Goal: Information Seeking & Learning: Learn about a topic

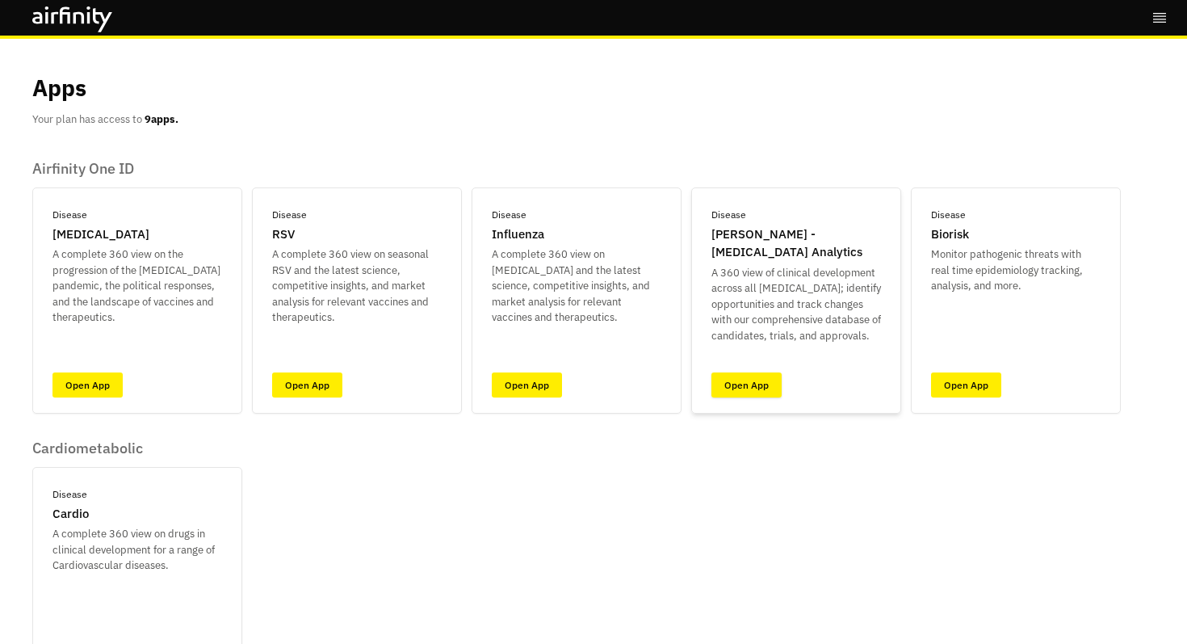
click at [749, 381] on link "Open App" at bounding box center [747, 384] width 70 height 25
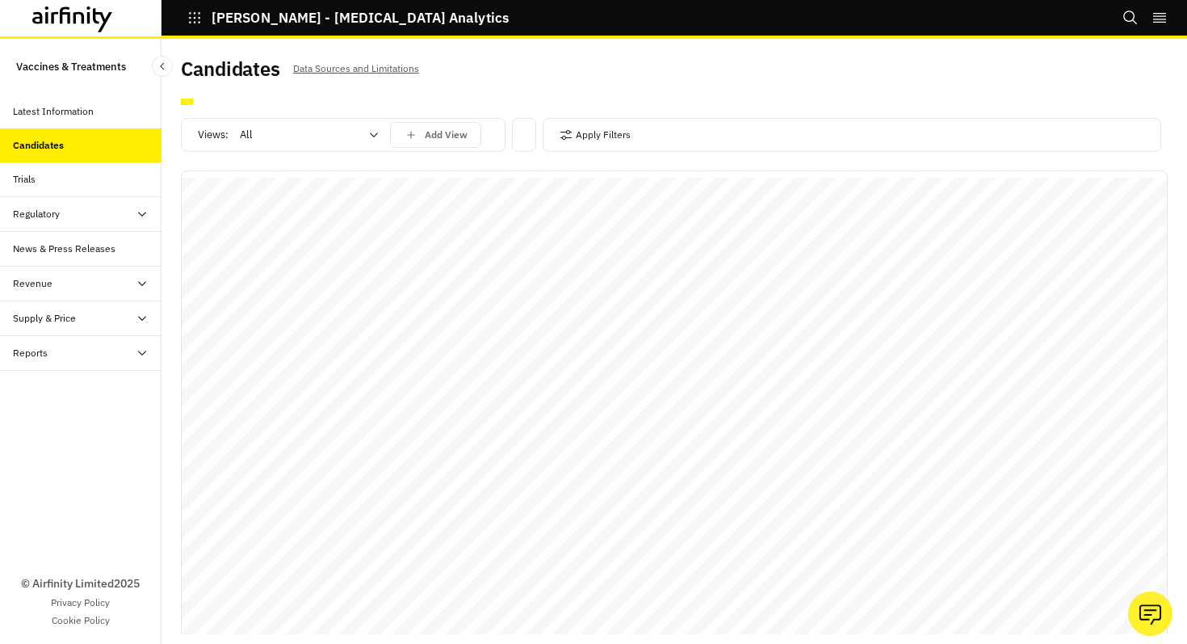
click at [648, 126] on div "Apply Filters" at bounding box center [852, 135] width 619 height 34
click at [615, 133] on button "Apply Filters" at bounding box center [595, 135] width 71 height 26
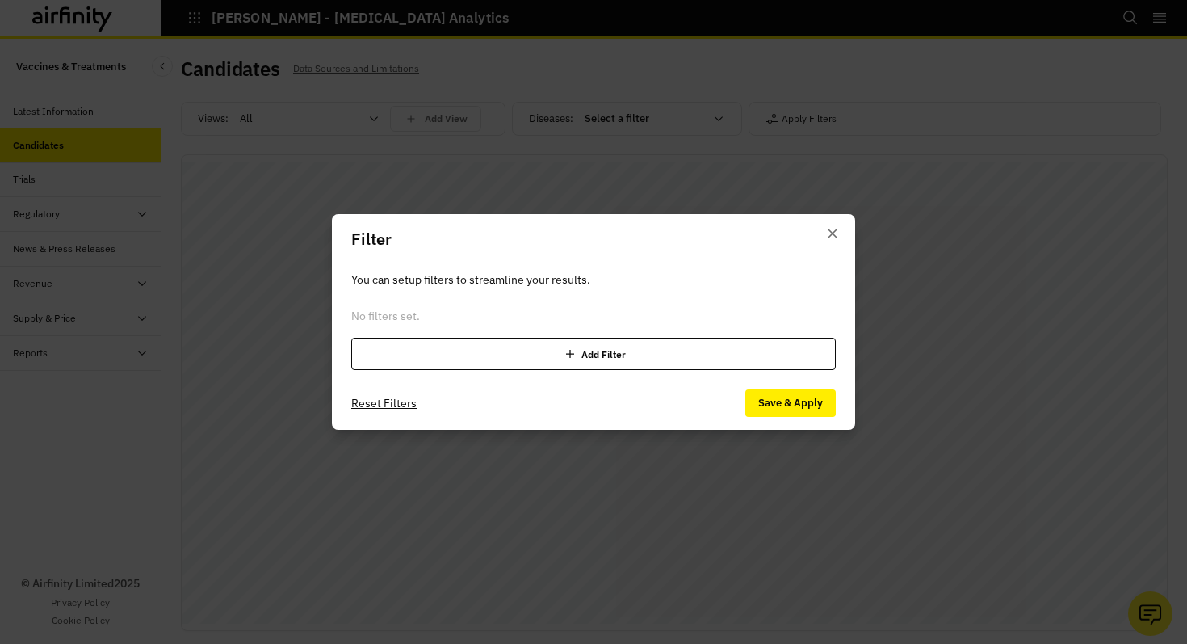
click at [549, 357] on div "Add Filter" at bounding box center [593, 354] width 485 height 32
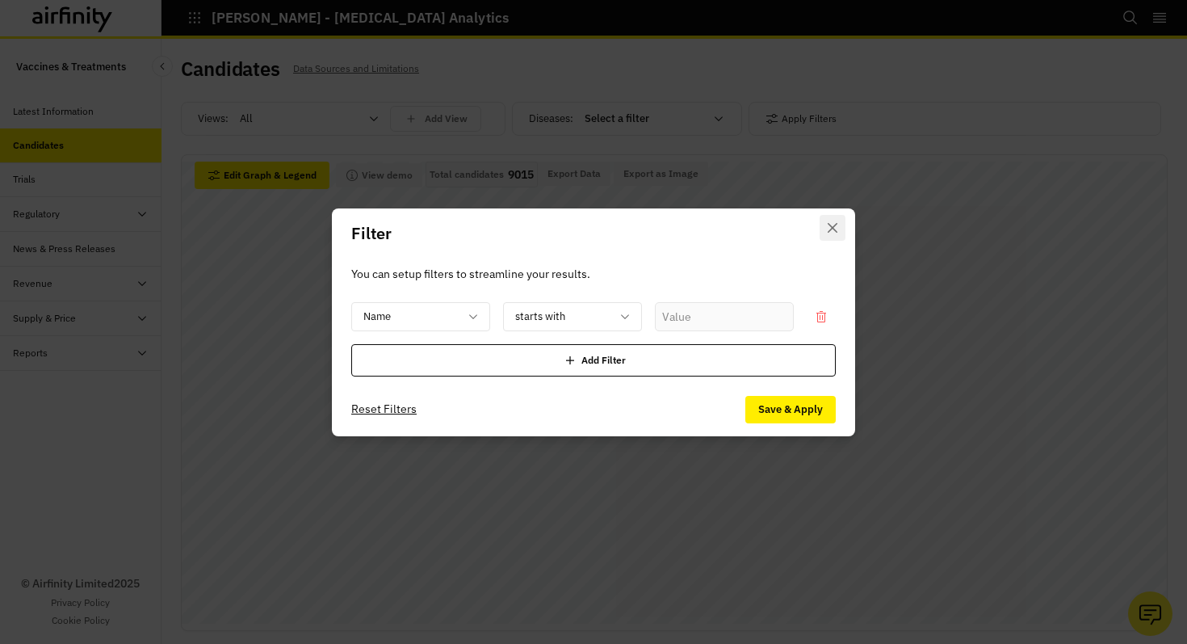
click at [829, 235] on button "Close" at bounding box center [833, 228] width 26 height 26
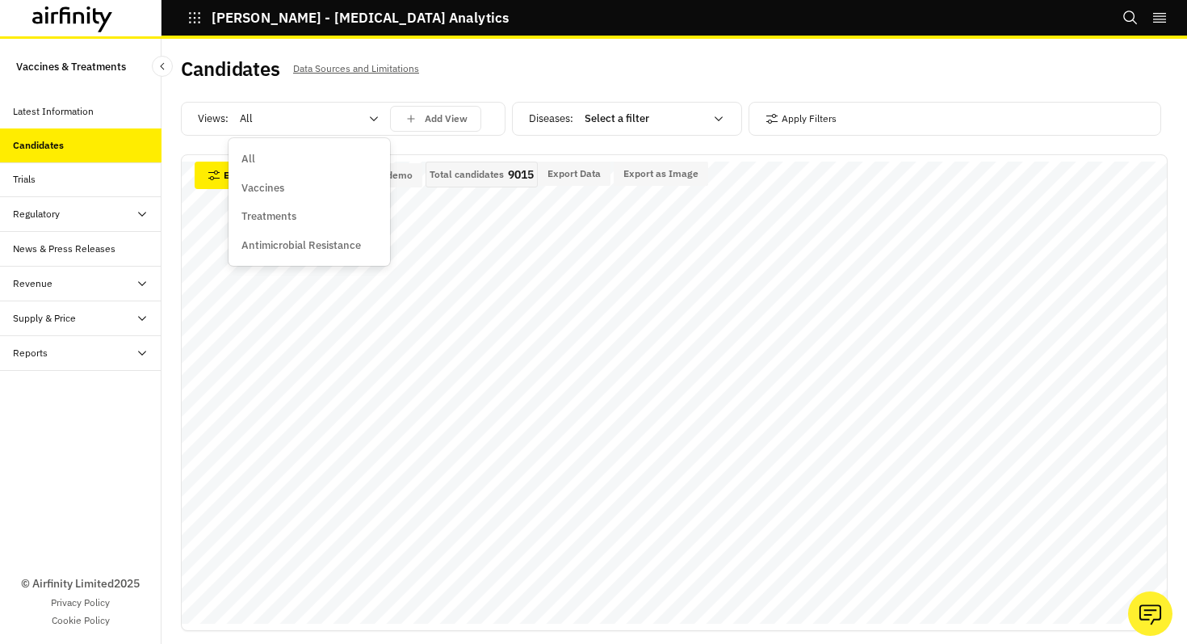
click at [280, 118] on div at bounding box center [300, 118] width 120 height 19
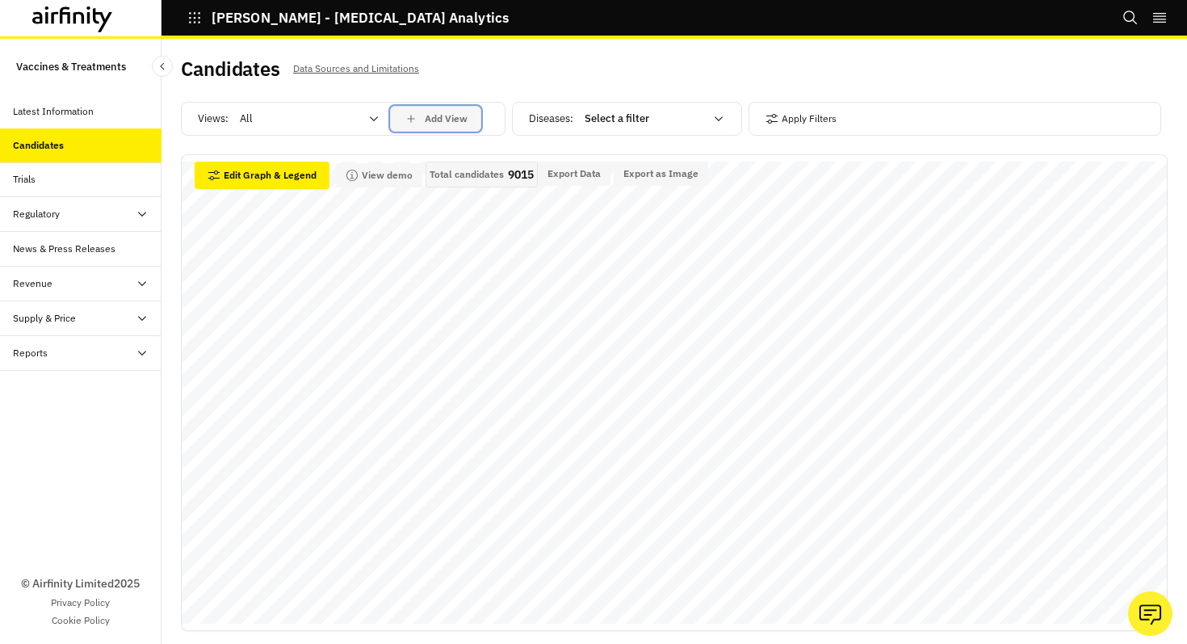
click at [443, 119] on p "Add View" at bounding box center [446, 118] width 43 height 11
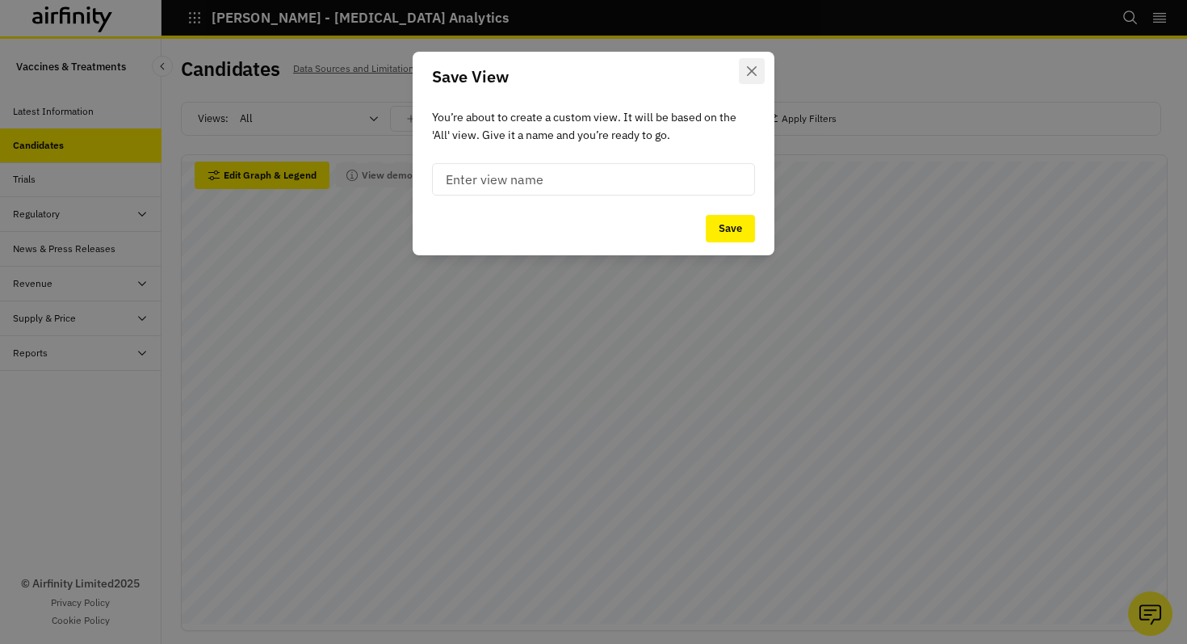
click at [762, 73] on button "Close" at bounding box center [752, 71] width 26 height 26
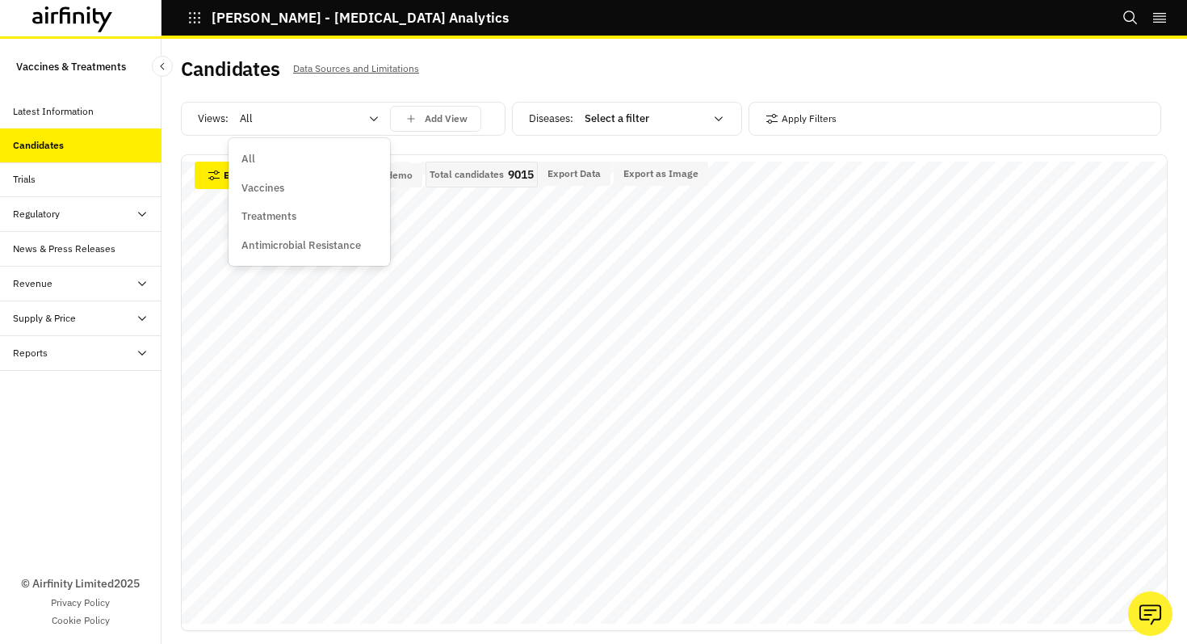
click at [286, 116] on div at bounding box center [300, 118] width 120 height 19
type input "g"
click at [605, 69] on div "Candidates Data Sources and Limitations" at bounding box center [427, 75] width 493 height 34
click at [630, 108] on div "Select a filter" at bounding box center [642, 119] width 139 height 26
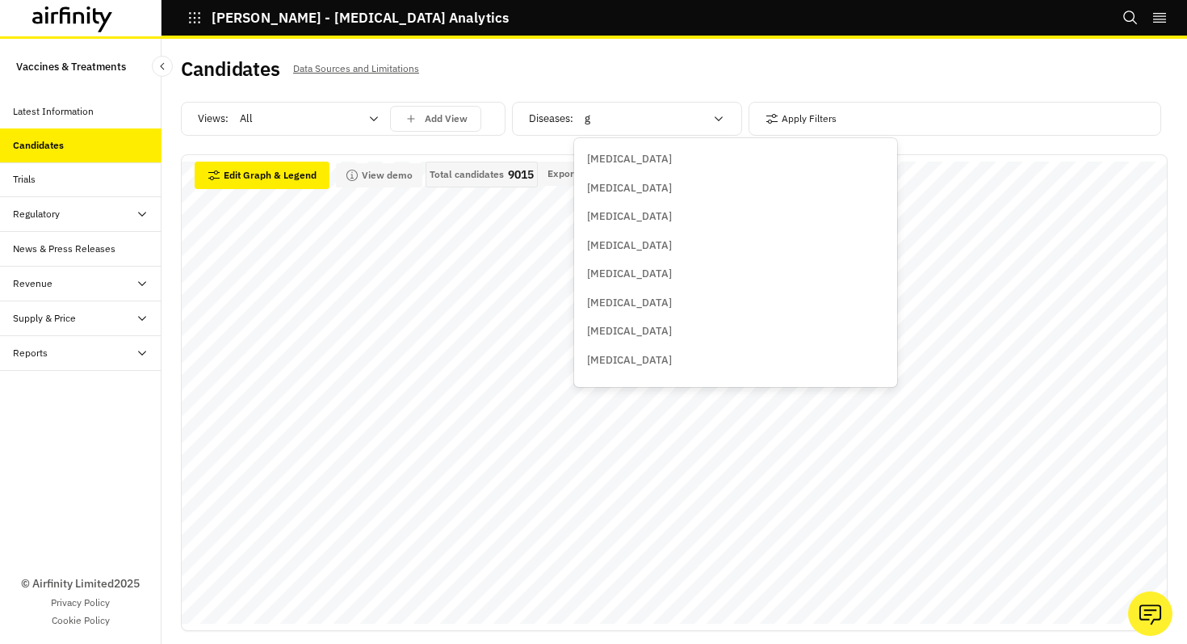
type input "go"
click at [602, 188] on p "[MEDICAL_DATA]" at bounding box center [629, 188] width 85 height 16
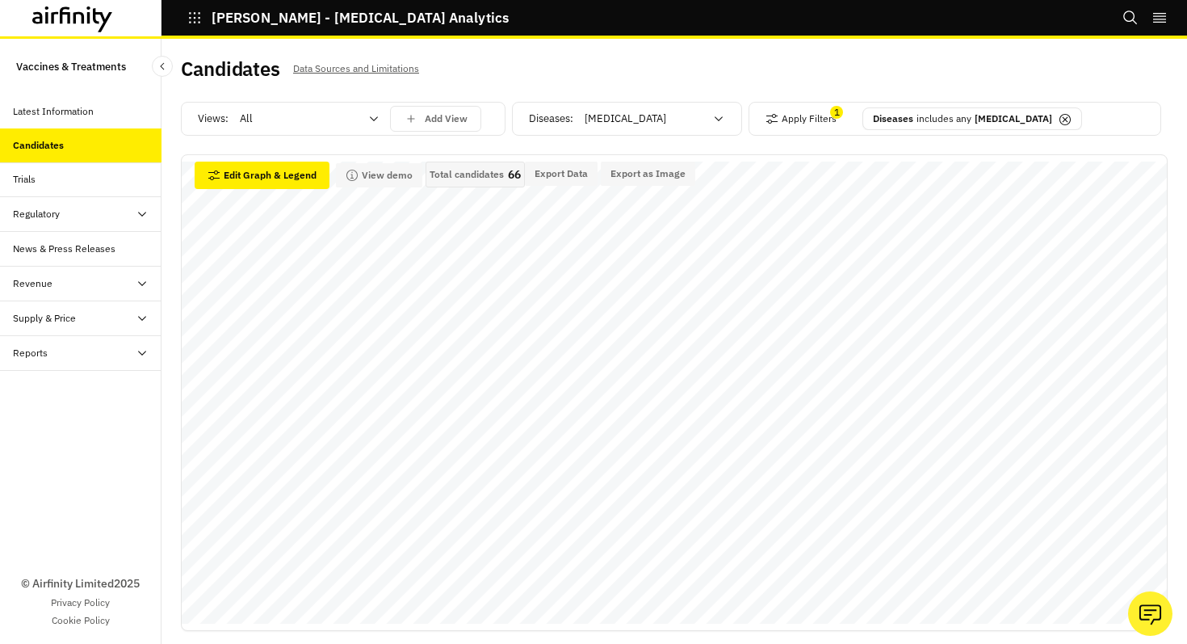
scroll to position [15, 0]
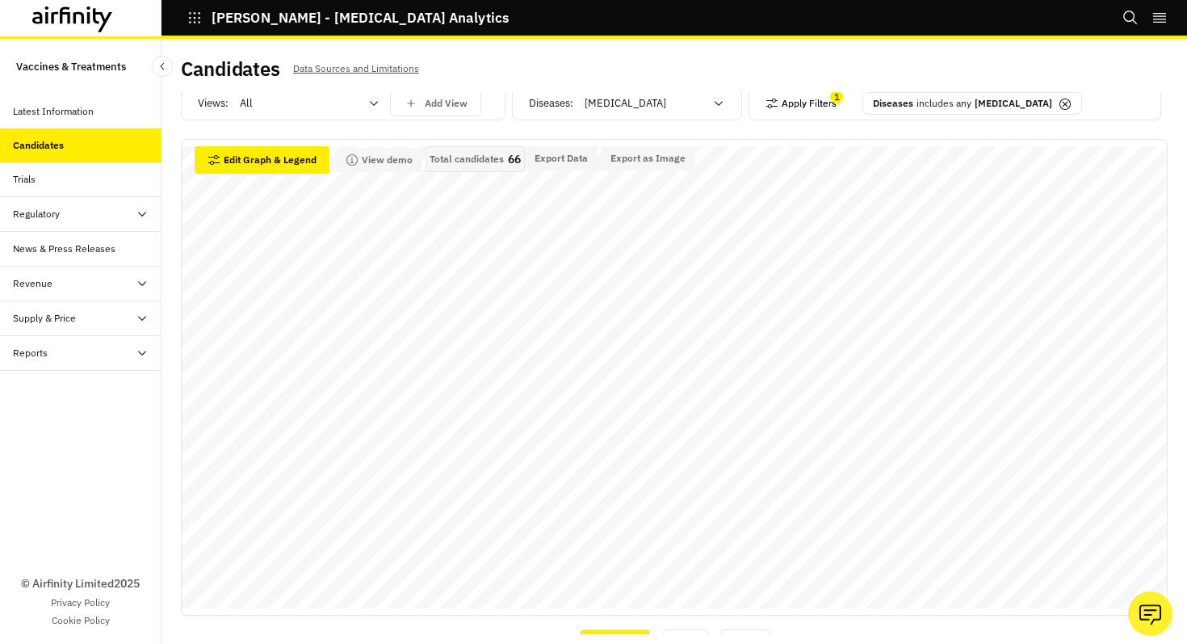
click at [794, 103] on button "Apply Filters" at bounding box center [801, 103] width 71 height 26
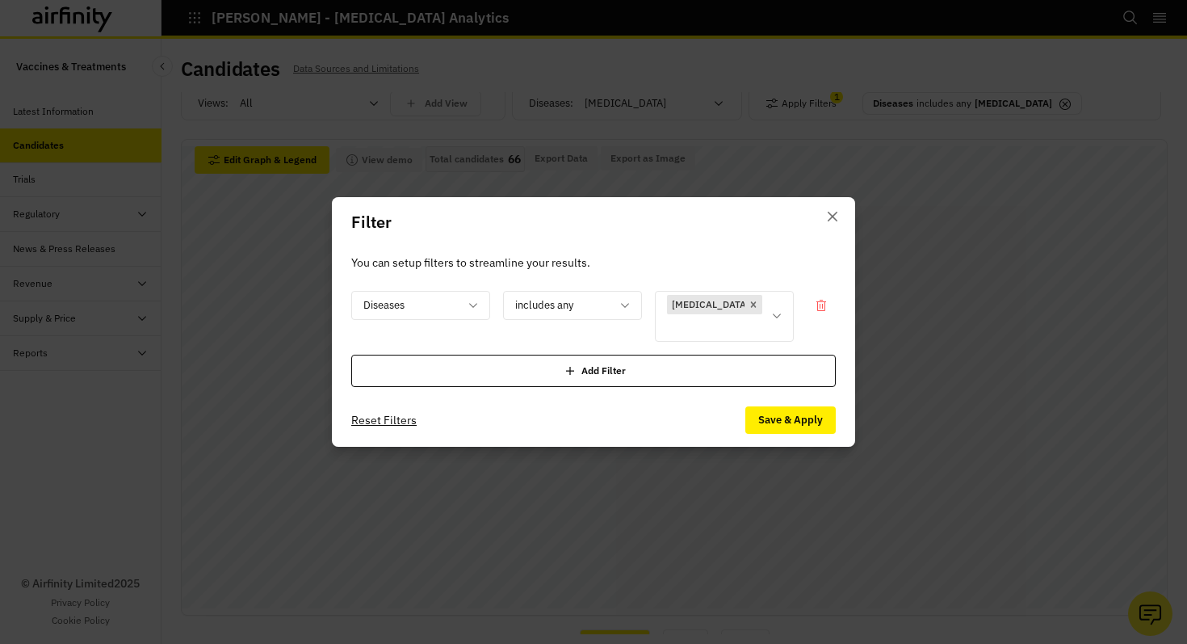
click at [464, 355] on div "Add Filter" at bounding box center [593, 371] width 485 height 32
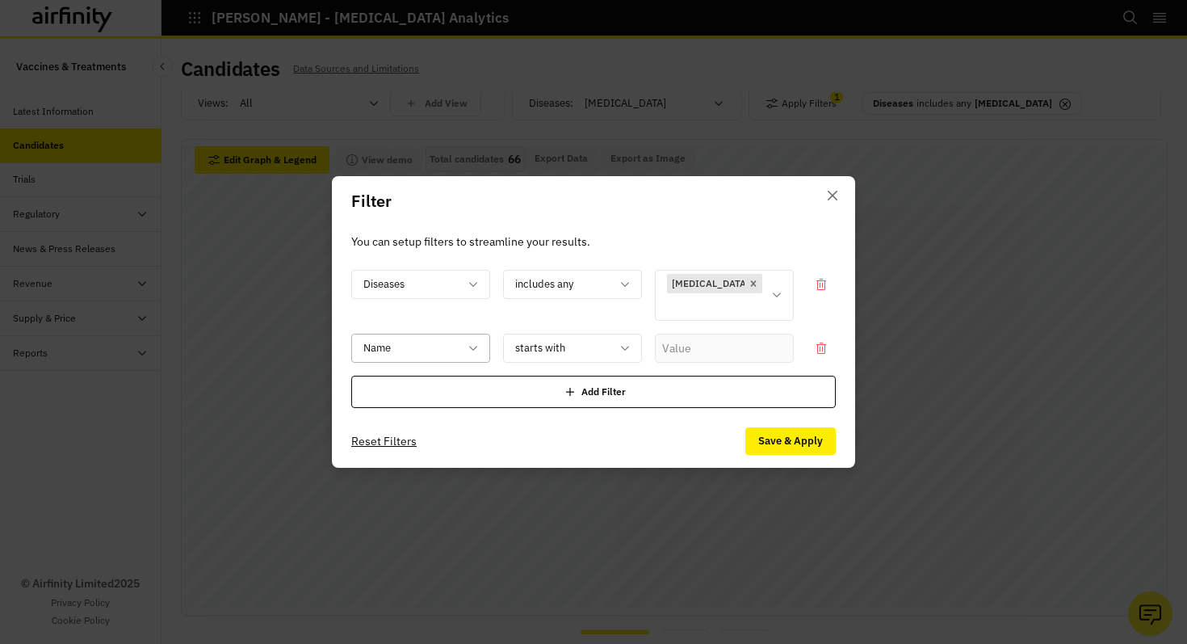
click at [459, 349] on div "Name" at bounding box center [409, 347] width 115 height 27
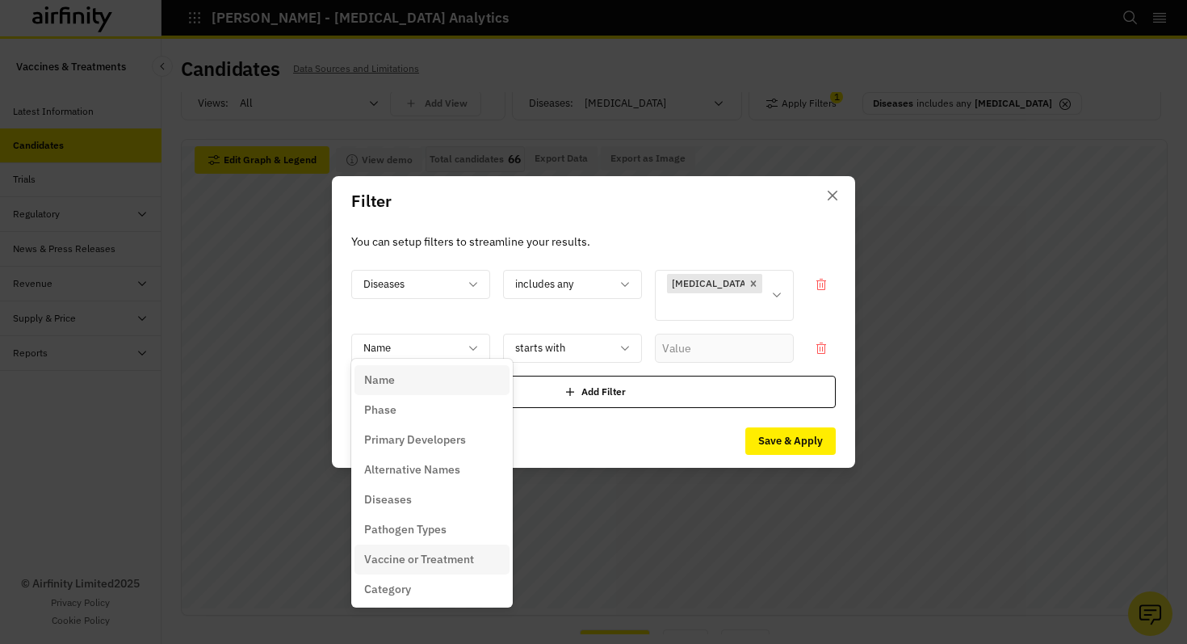
click at [452, 549] on div "Vaccine or Treatment" at bounding box center [432, 559] width 155 height 30
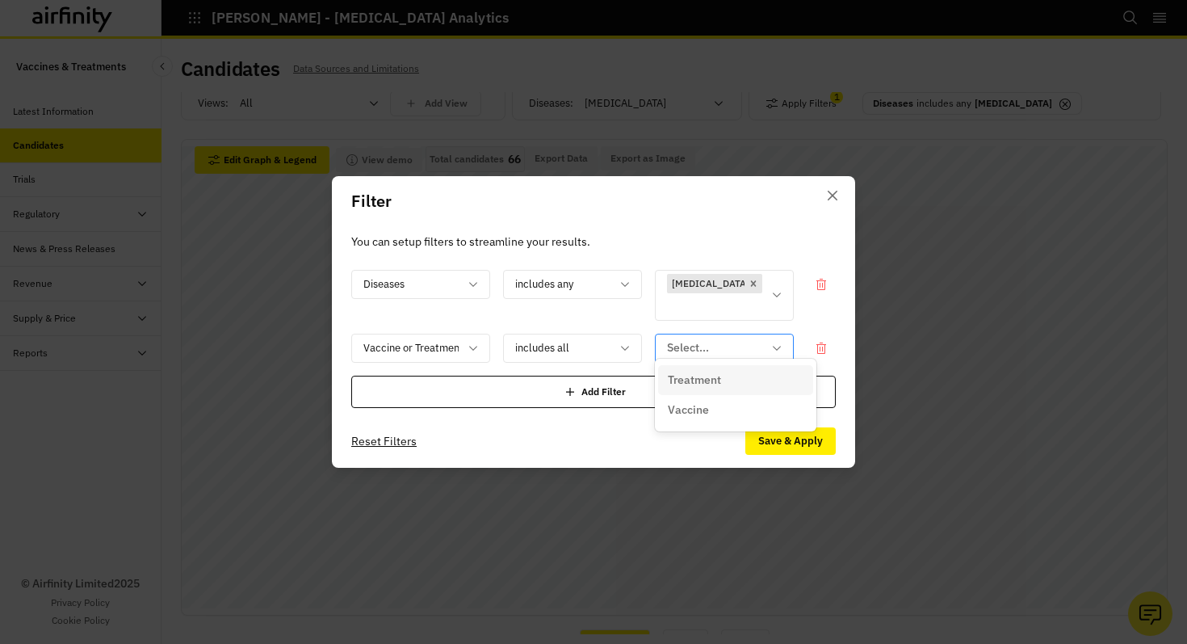
click at [711, 338] on div at bounding box center [714, 348] width 95 height 20
drag, startPoint x: 701, startPoint y: 418, endPoint x: 741, endPoint y: 426, distance: 41.2
click at [708, 417] on div "Vaccine" at bounding box center [736, 409] width 136 height 17
click at [786, 432] on button "Save & Apply" at bounding box center [790, 440] width 90 height 27
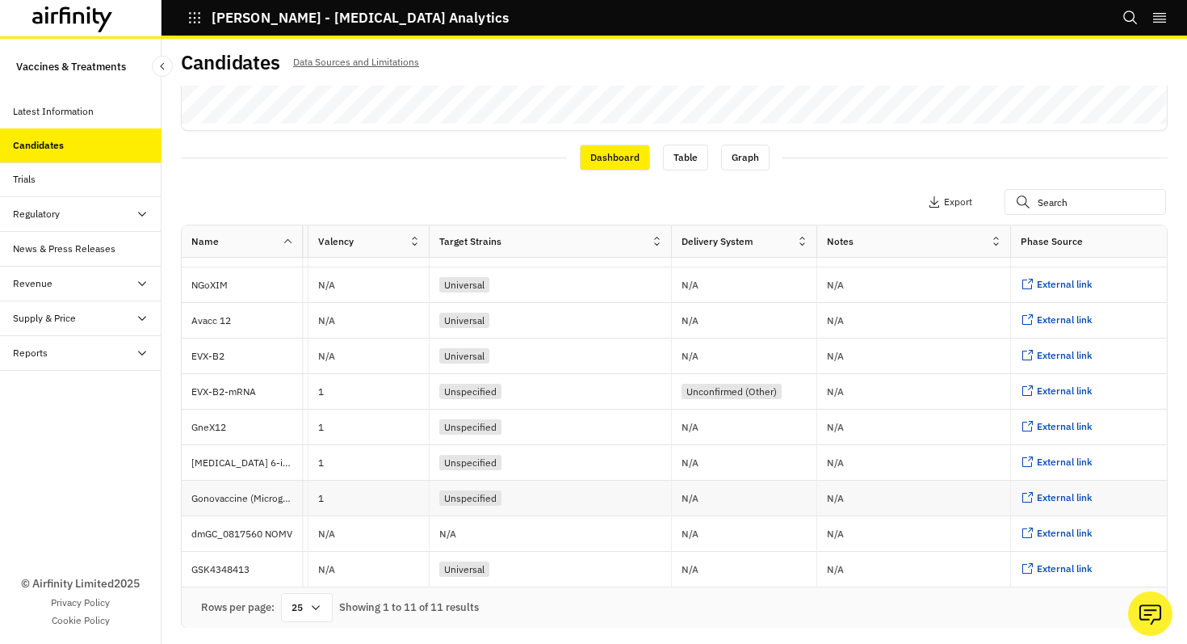
scroll to position [61, 2236]
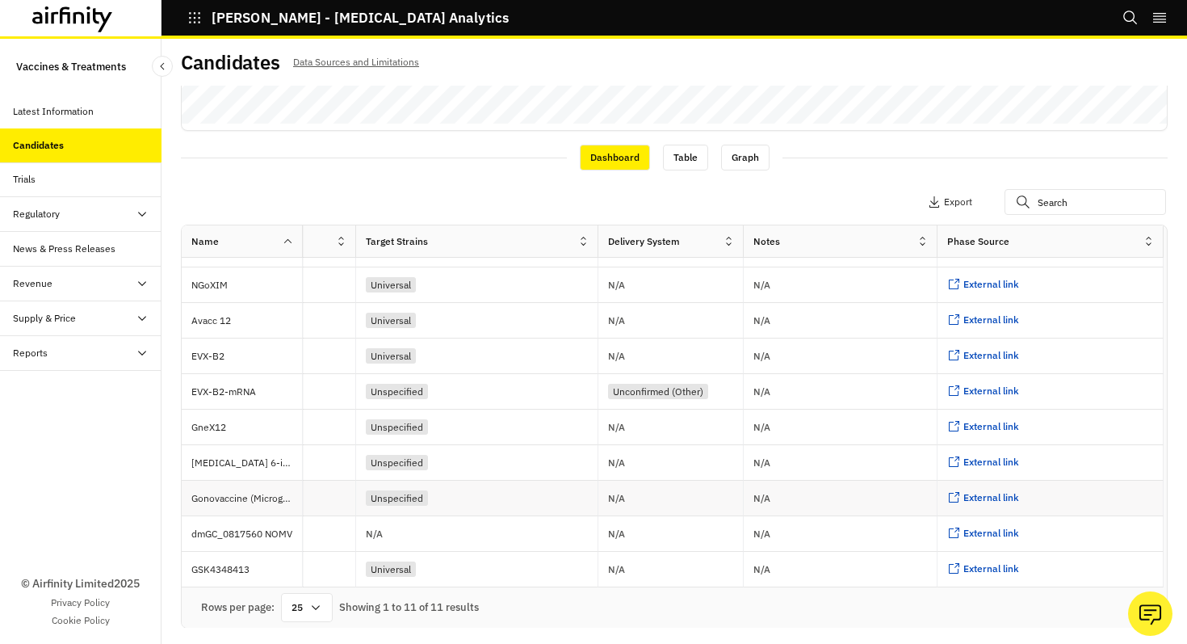
click at [985, 506] on div "External link ..." at bounding box center [1051, 499] width 226 height 36
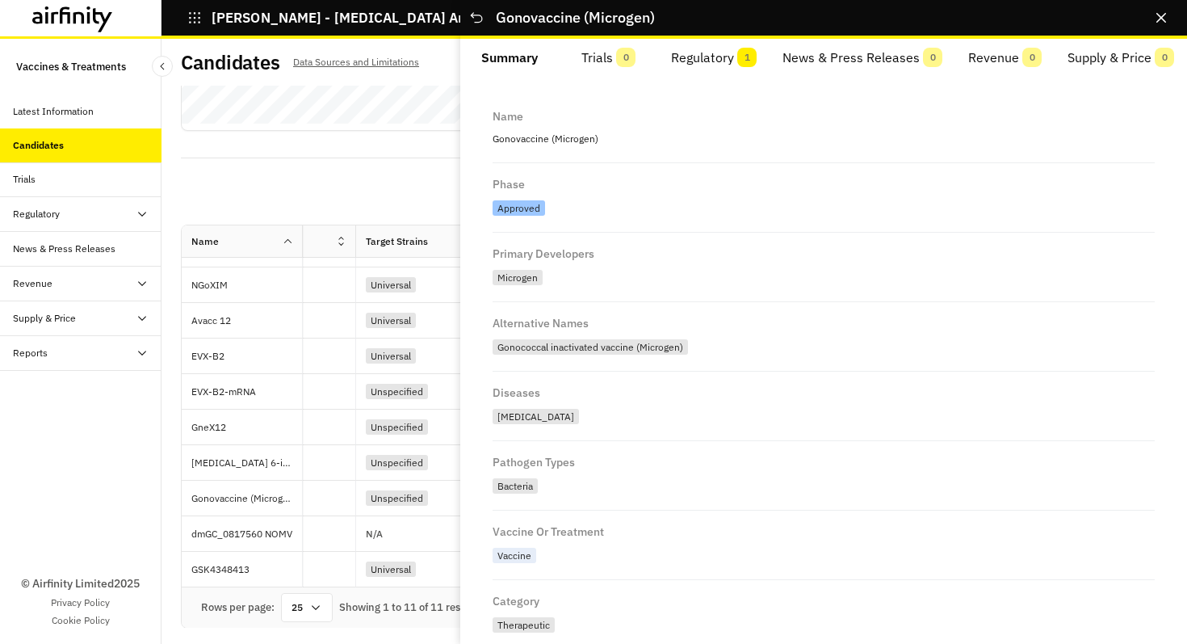
click at [729, 63] on button "Regulatory 1" at bounding box center [713, 58] width 111 height 39
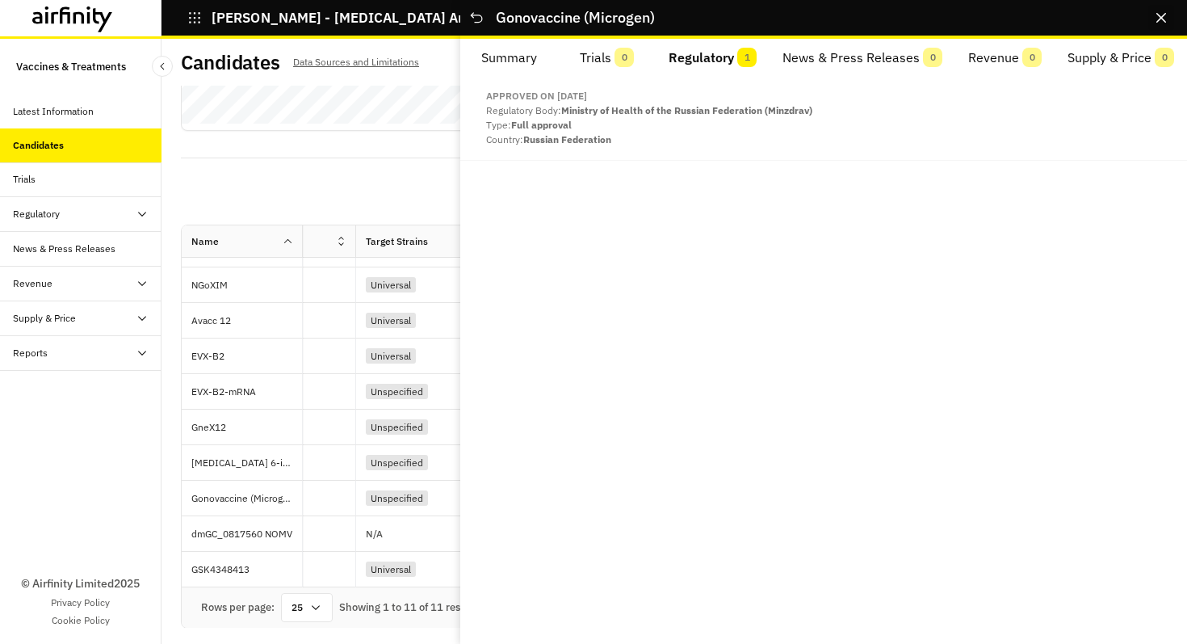
click at [1164, 15] on icon "Close" at bounding box center [1162, 18] width 10 height 10
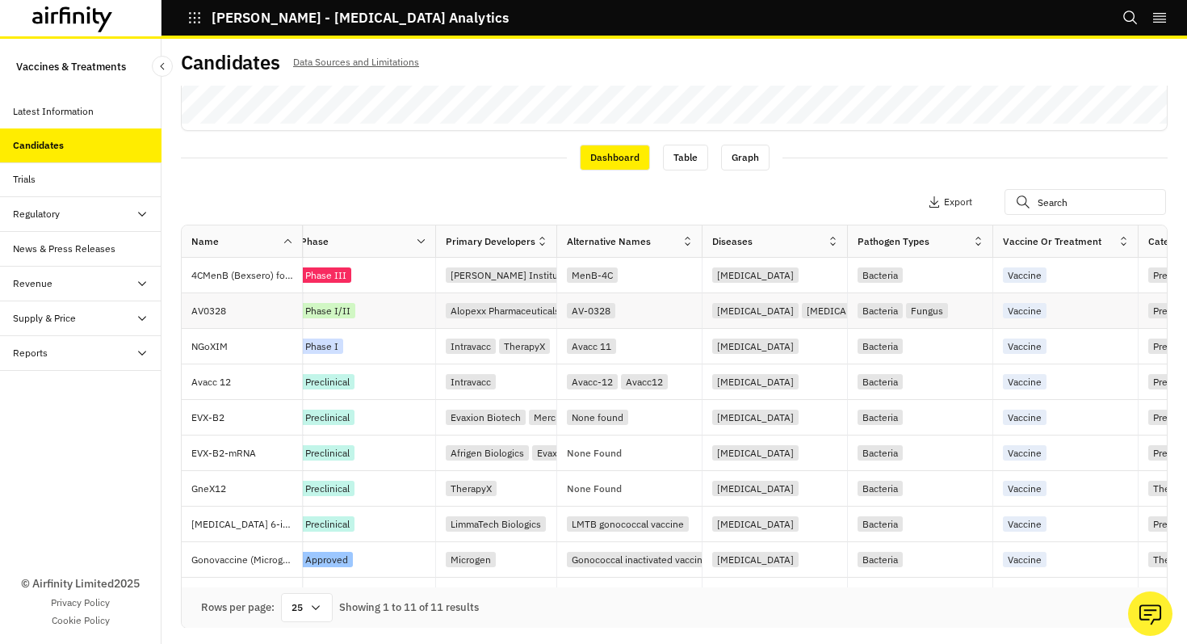
scroll to position [0, 0]
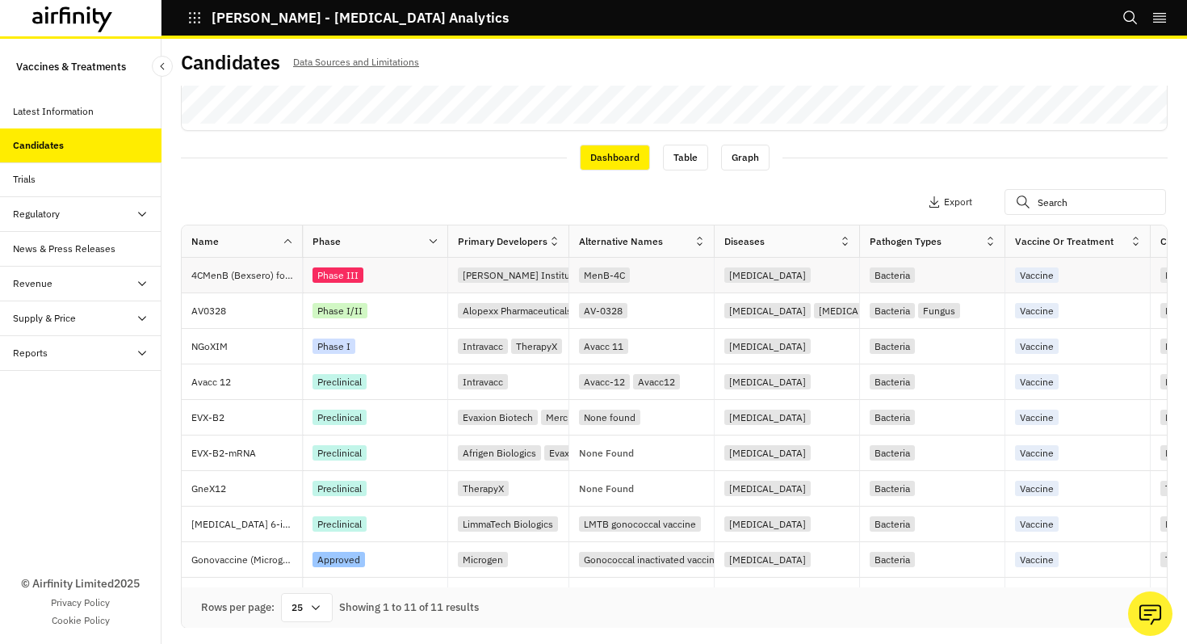
click at [280, 277] on p "4CMenB (Bexsero) for [MEDICAL_DATA]" at bounding box center [246, 275] width 111 height 16
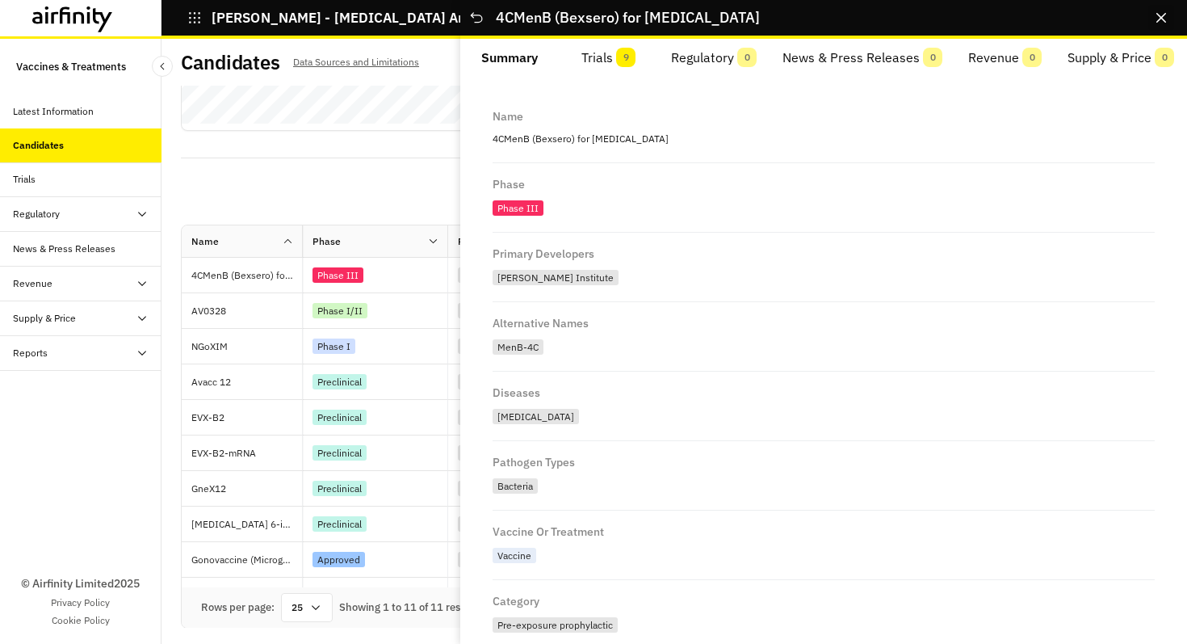
click at [1161, 22] on icon "Close" at bounding box center [1162, 18] width 10 height 10
